Goal: Navigation & Orientation: Find specific page/section

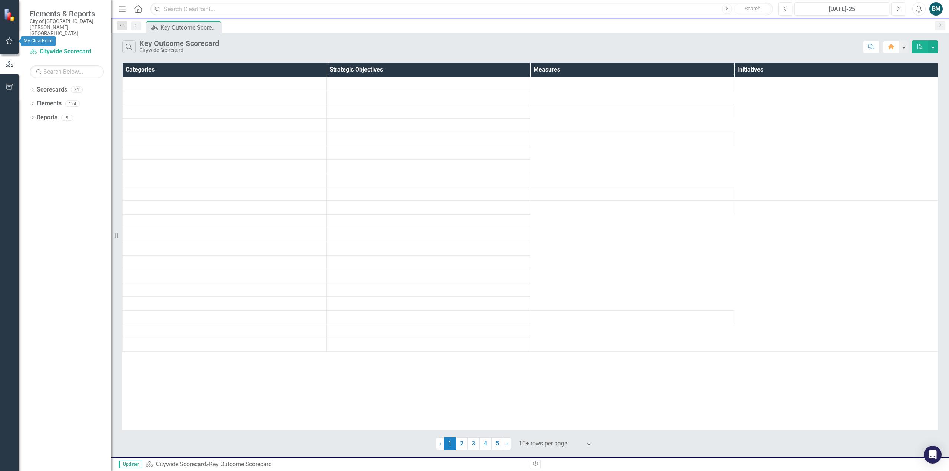
click at [10, 44] on icon "button" at bounding box center [10, 41] width 8 height 6
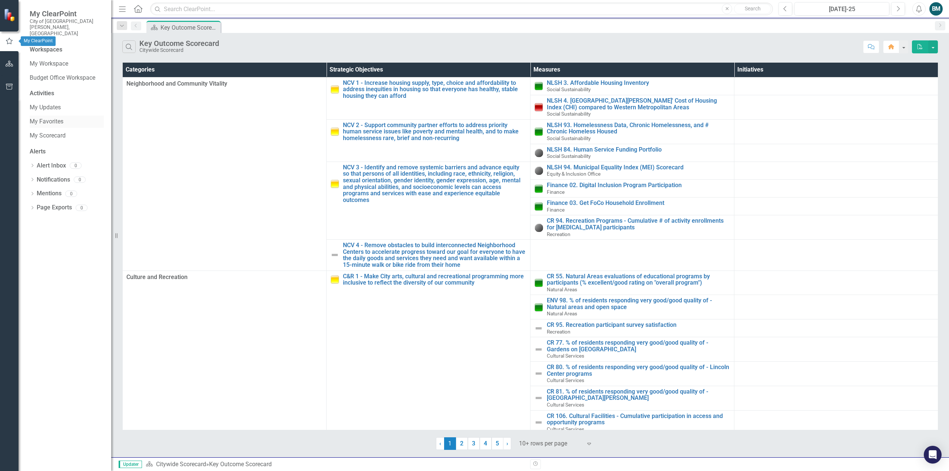
click at [55, 117] on link "My Favorites" at bounding box center [67, 121] width 74 height 9
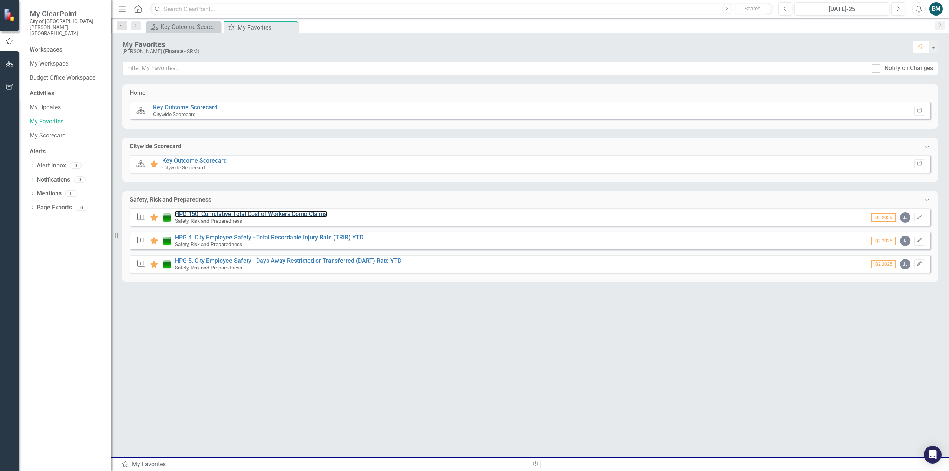
drag, startPoint x: 182, startPoint y: 217, endPoint x: 8, endPoint y: 5, distance: 273.9
click at [182, 217] on link "HPG 150. Cumulative Total Cost of Workers Comp Claims" at bounding box center [251, 213] width 152 height 7
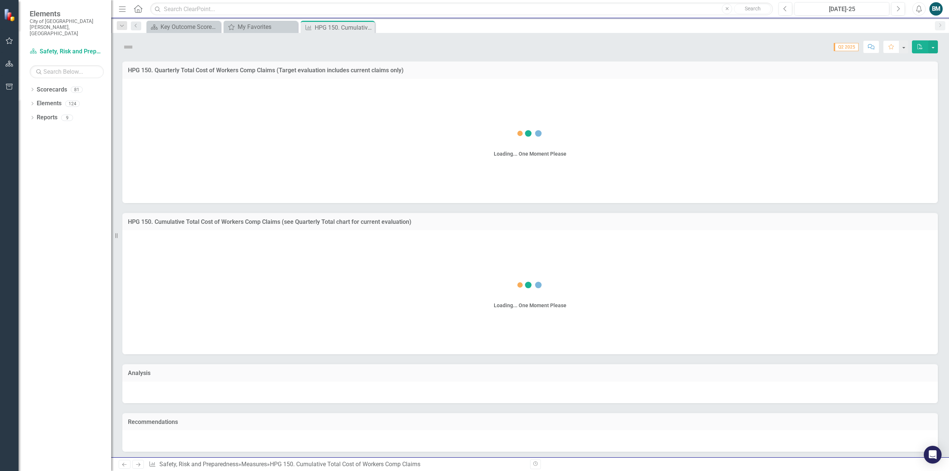
click at [0, 0] on icon "Close" at bounding box center [0, 0] width 0 height 0
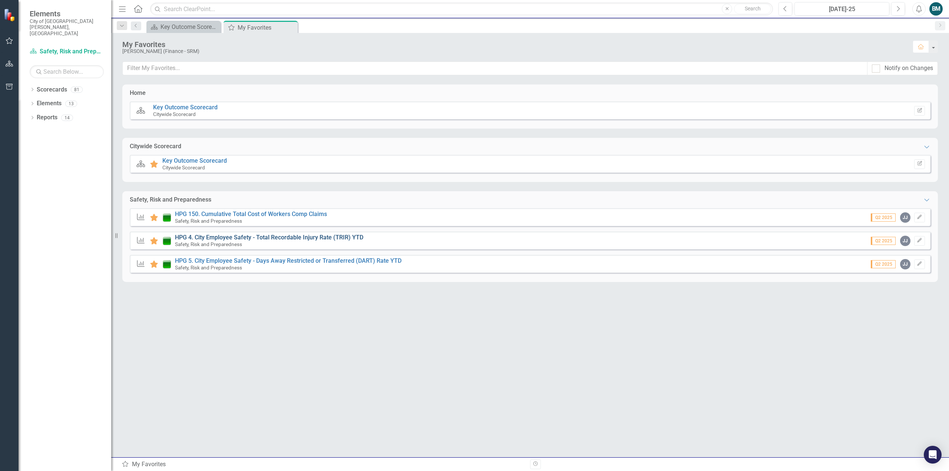
click at [275, 239] on link "HPG 4. City Employee Safety - Total Recordable Injury Rate (TRIR) YTD" at bounding box center [269, 237] width 188 height 7
